Goal: Information Seeking & Learning: Learn about a topic

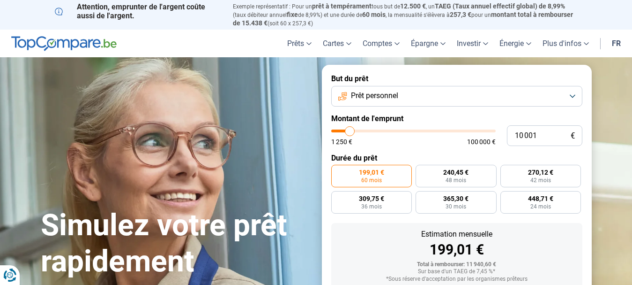
click at [472, 92] on button "Prêt personnel" at bounding box center [456, 96] width 251 height 21
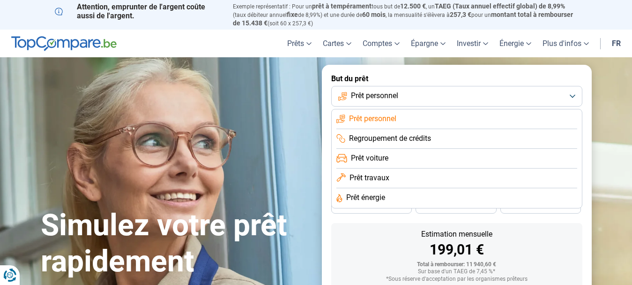
click at [427, 168] on li "Prêt voiture" at bounding box center [457, 178] width 241 height 20
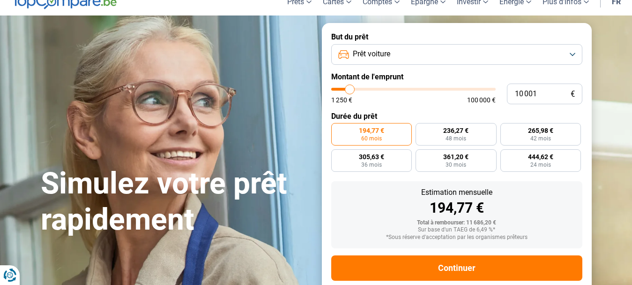
scroll to position [60, 0]
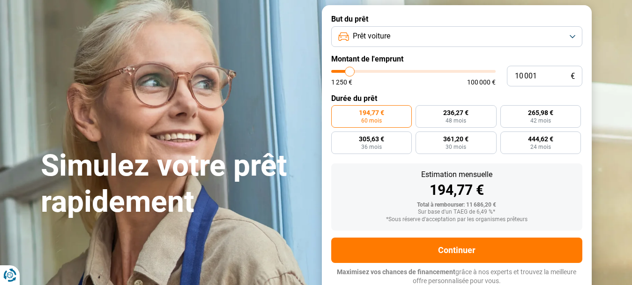
type input "9 500"
type input "9500"
type input "24 500"
type input "24500"
type input "28 250"
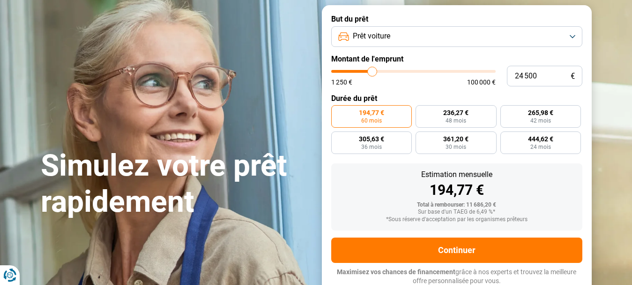
type input "28250"
type input "30 250"
type input "30250"
type input "31 000"
type input "31000"
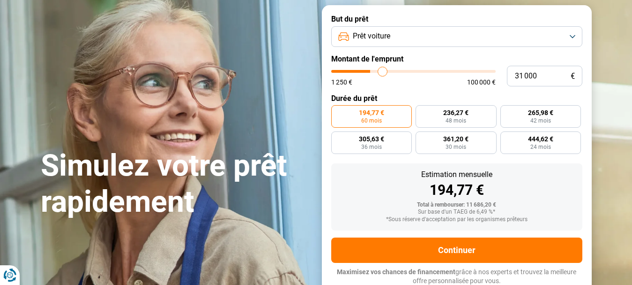
type input "31 750"
type input "31750"
type input "32 000"
type input "32000"
type input "32 250"
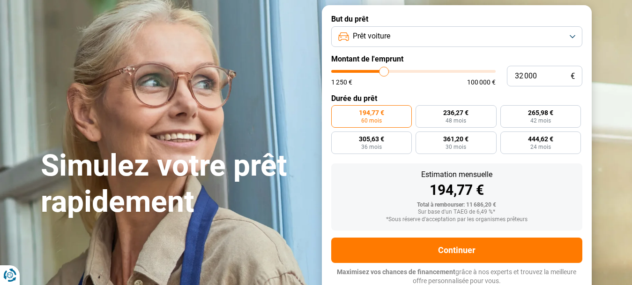
type input "32250"
type input "32 000"
type input "32000"
type input "30 250"
type input "30250"
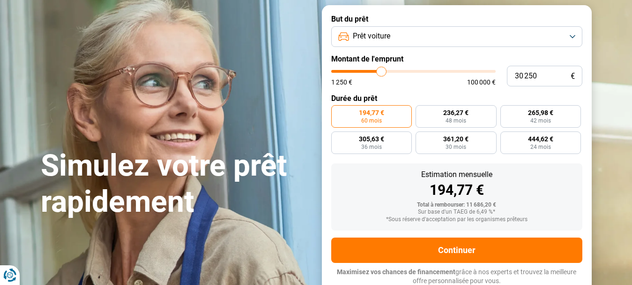
type input "23 000"
type input "23000"
type input "22 750"
type input "22750"
type input "22 250"
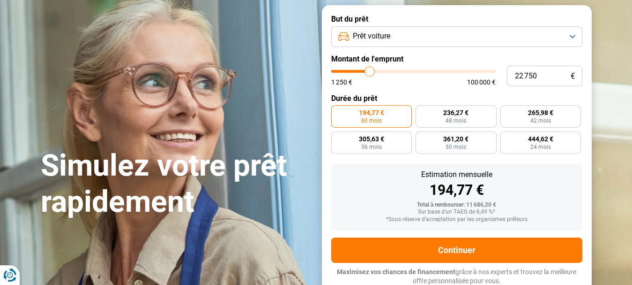
type input "22250"
type input "22 000"
type input "22000"
type input "21 750"
type input "21750"
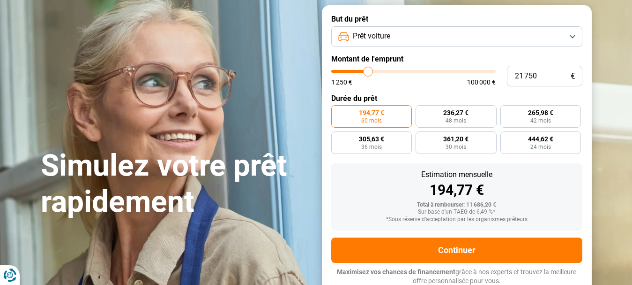
type input "21 500"
type input "21500"
type input "21 250"
type input "21250"
type input "20 750"
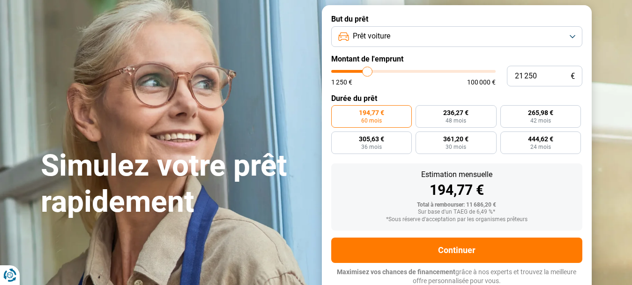
type input "20750"
type input "21 250"
type input "21250"
type input "21 500"
type input "21500"
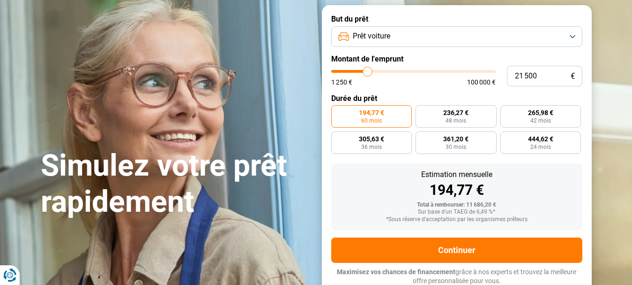
type input "21 750"
type input "21750"
type input "22 000"
type input "22000"
type input "22 250"
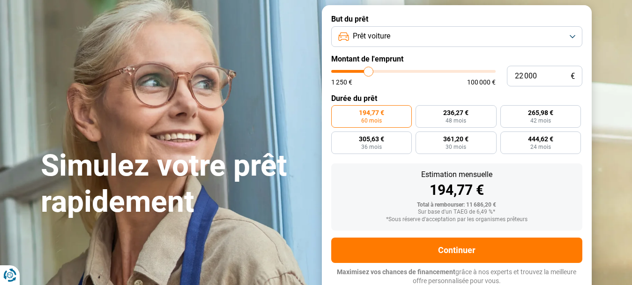
type input "22250"
type input "22 750"
type input "22750"
type input "23 000"
type input "23000"
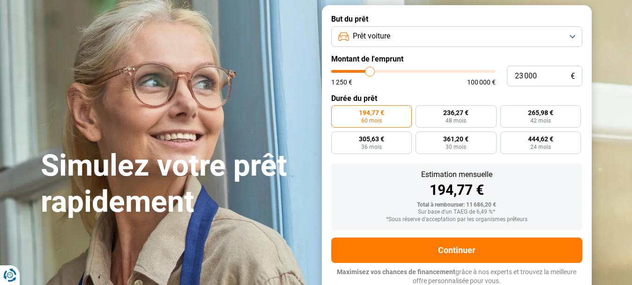
type input "23 250"
type input "23250"
type input "23 500"
type input "23500"
type input "23 750"
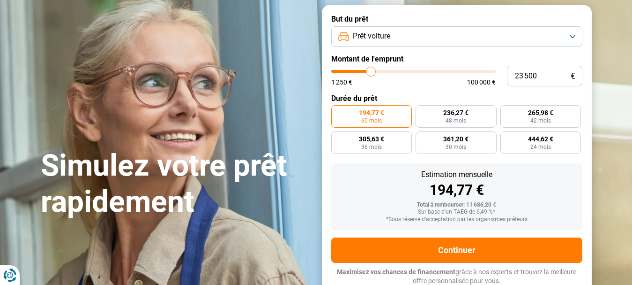
type input "23750"
type input "24 250"
type input "24250"
type input "24 500"
type input "24500"
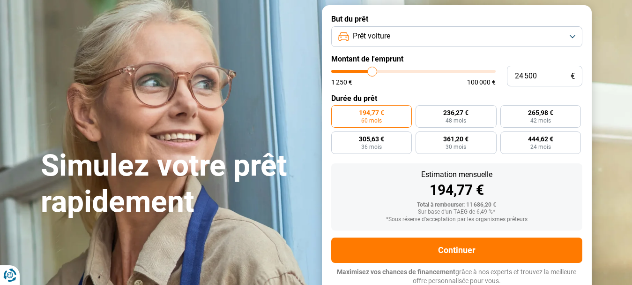
type input "24 750"
type input "24750"
type input "25 000"
type input "25000"
type input "25 250"
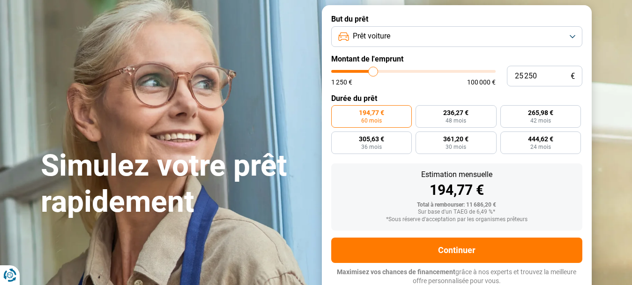
type input "25250"
type input "25 750"
type input "25750"
type input "26 000"
type input "26000"
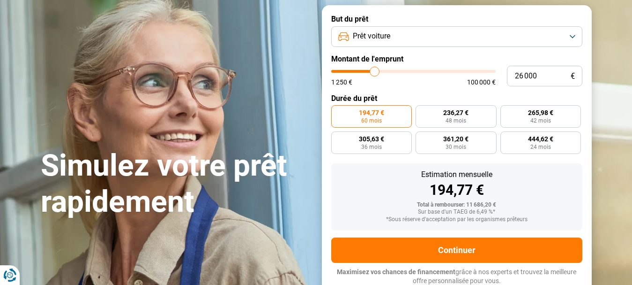
type input "26 250"
type input "26250"
type input "26 500"
type input "26500"
type input "26 750"
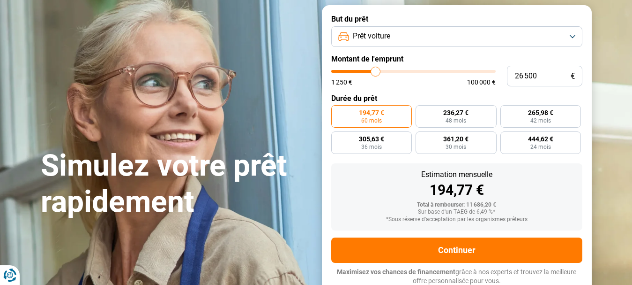
type input "26750"
type input "27 250"
type input "27250"
type input "27 500"
type input "27500"
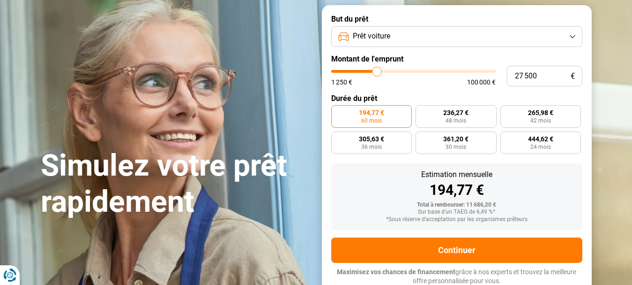
type input "27 750"
type input "27750"
type input "28 000"
type input "28000"
type input "28 250"
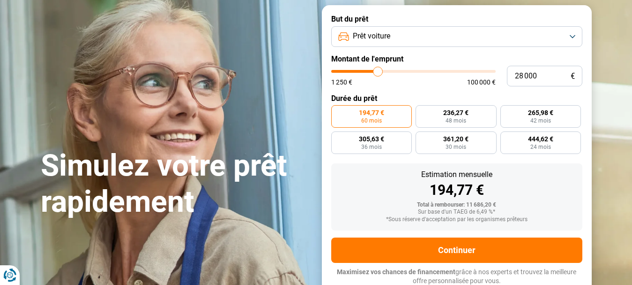
type input "28250"
type input "28 000"
type input "28000"
type input "27 750"
type input "27750"
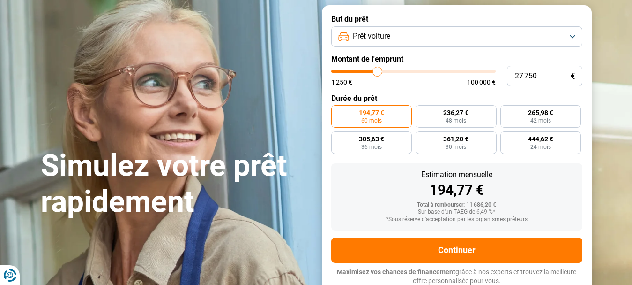
type input "27 500"
type input "27500"
type input "27 250"
type input "27250"
type input "26 750"
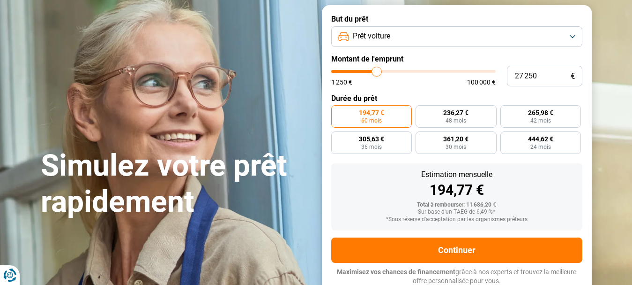
type input "26750"
type input "26 500"
type input "26500"
type input "26 250"
type input "26250"
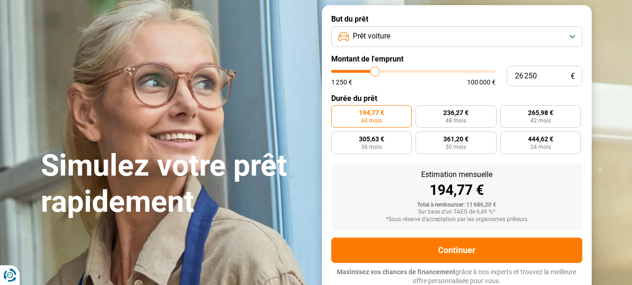
type input "26 000"
type input "26000"
type input "25 750"
type input "25750"
type input "25 250"
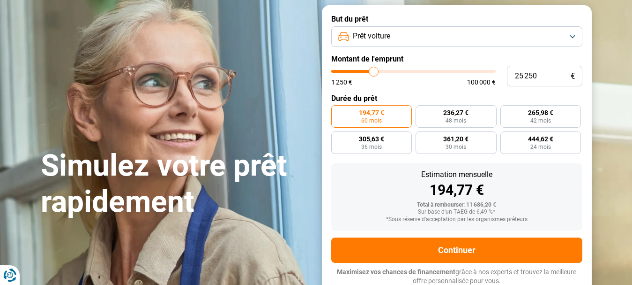
type input "25250"
click at [374, 70] on input "range" at bounding box center [413, 71] width 165 height 3
radio input "false"
